Goal: Information Seeking & Learning: Learn about a topic

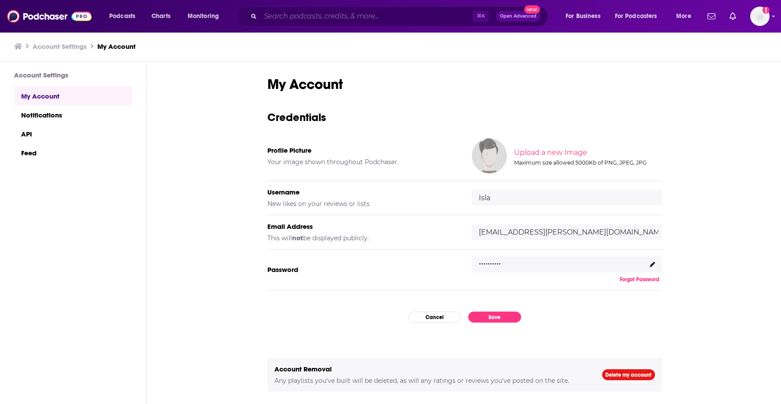
click at [288, 14] on input "Search podcasts, credits, & more..." at bounding box center [366, 16] width 212 height 14
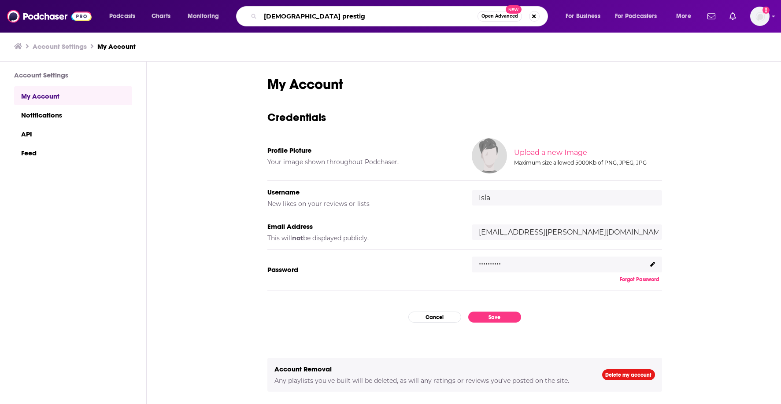
type input "american prestige"
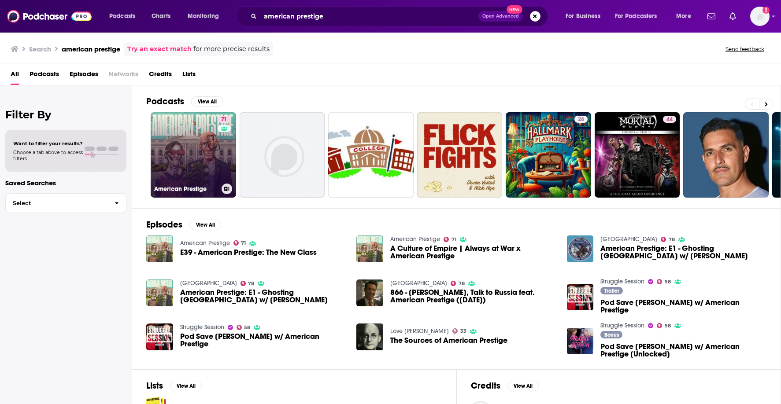
click at [165, 150] on link "71 American Prestige" at bounding box center [193, 154] width 85 height 85
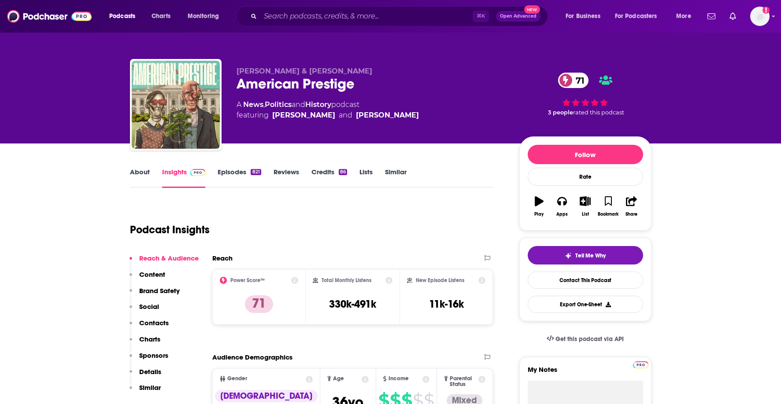
click at [143, 171] on link "About" at bounding box center [140, 178] width 20 height 20
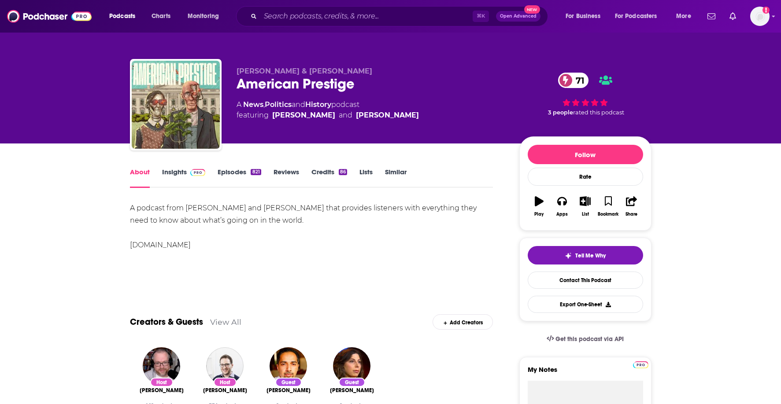
click at [237, 174] on link "Episodes 821" at bounding box center [239, 178] width 43 height 20
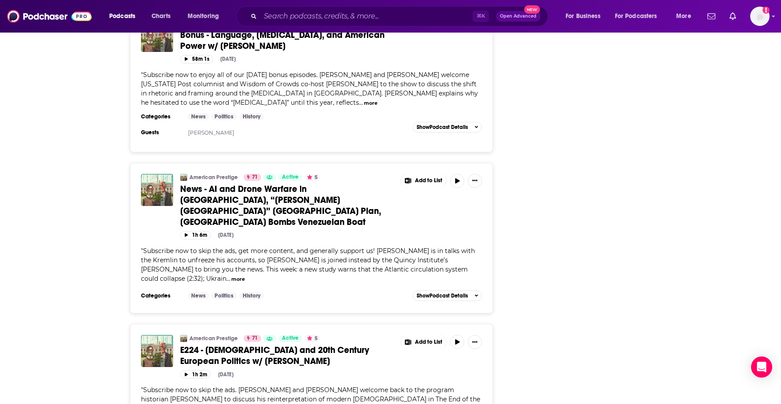
scroll to position [1738, 0]
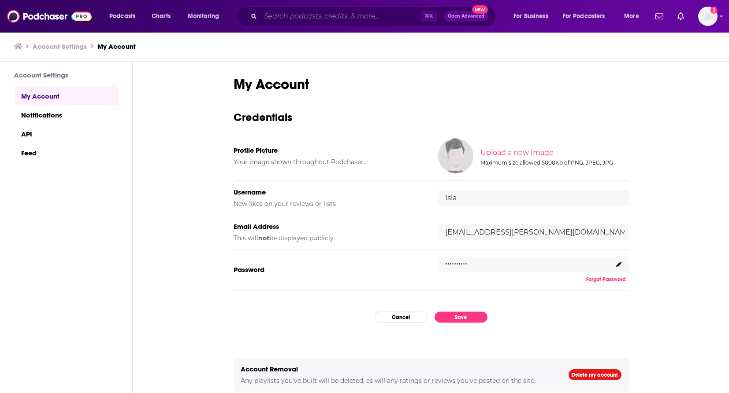
click at [286, 20] on input "Search podcasts, credits, & more..." at bounding box center [340, 16] width 160 height 14
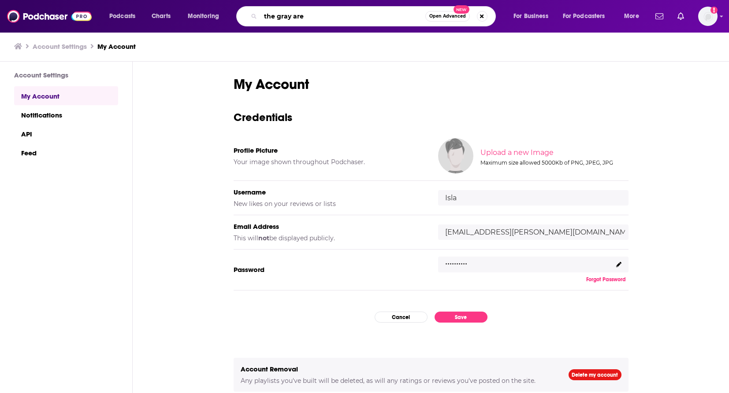
type input "the gray area"
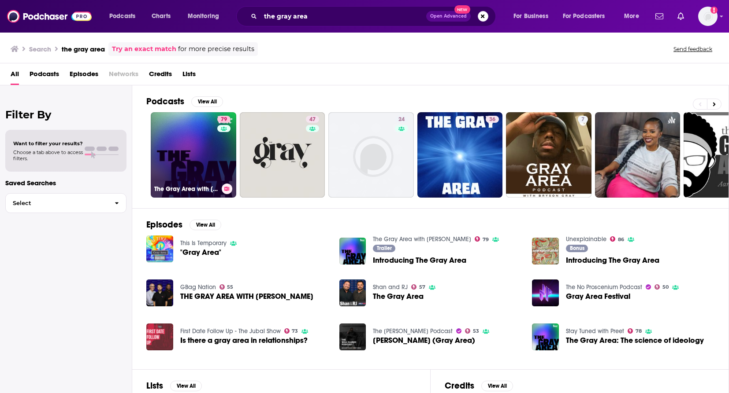
click at [205, 161] on link "79 The Gray Area with [PERSON_NAME]" at bounding box center [193, 154] width 85 height 85
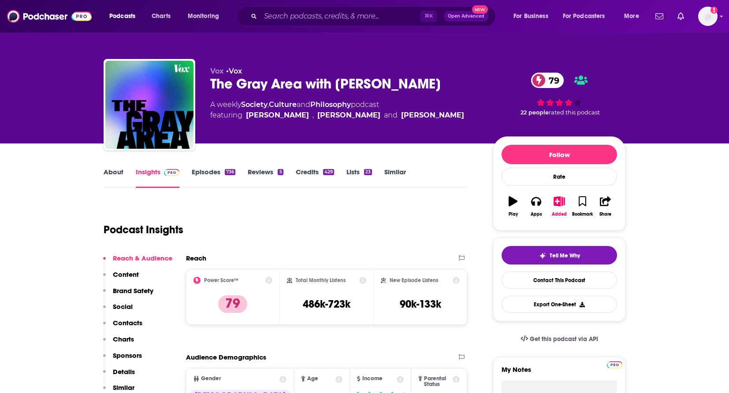
click at [117, 175] on link "About" at bounding box center [114, 178] width 20 height 20
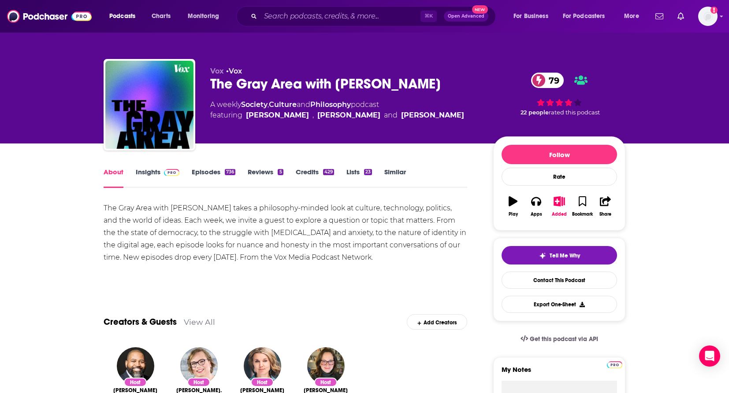
click at [205, 175] on link "Episodes 736" at bounding box center [214, 178] width 44 height 20
